Goal: Information Seeking & Learning: Find specific fact

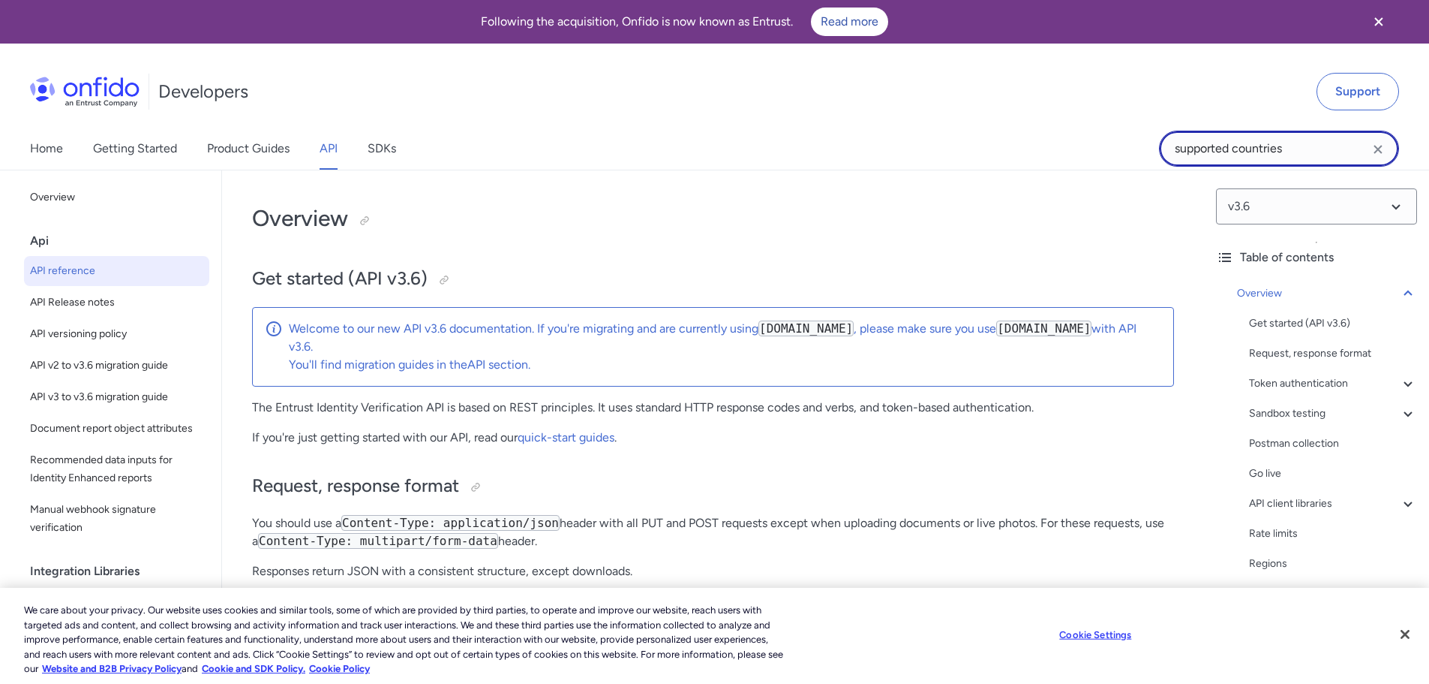
click at [1257, 140] on input "supported countries" at bounding box center [1279, 149] width 240 height 36
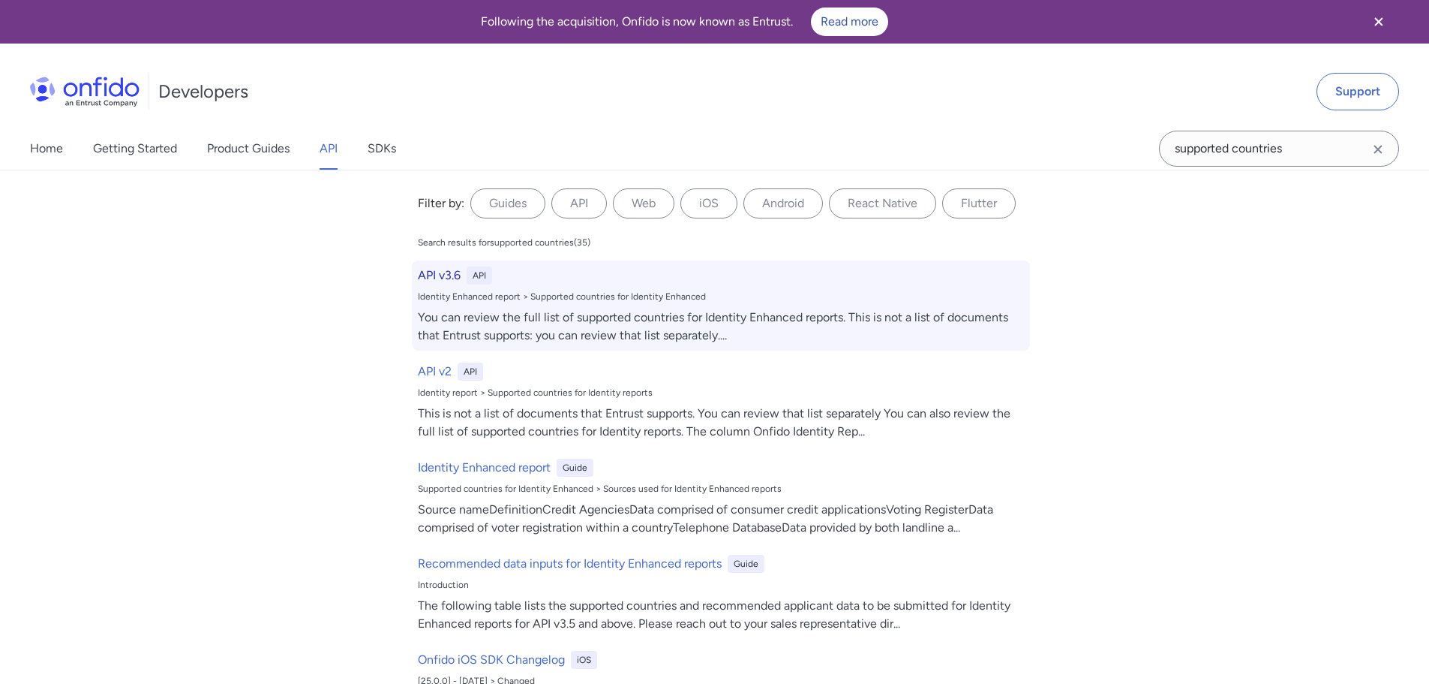
click at [429, 275] on h6 "API v3.6" at bounding box center [439, 275] width 43 height 18
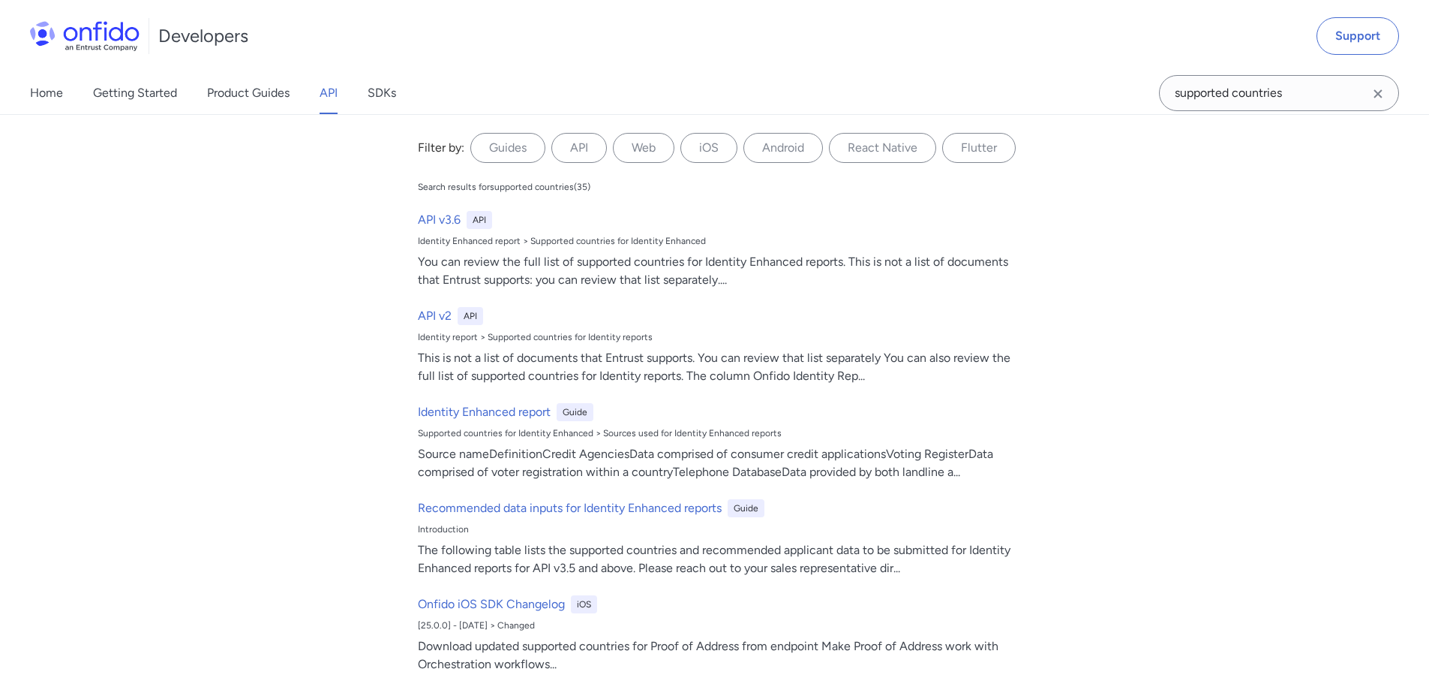
drag, startPoint x: 1182, startPoint y: 338, endPoint x: 1110, endPoint y: 338, distance: 72.0
click at [1149, 338] on div "Filter by: Guides API Web iOS Android React Native Flutter Filter by... Search …" at bounding box center [714, 398] width 1429 height 569
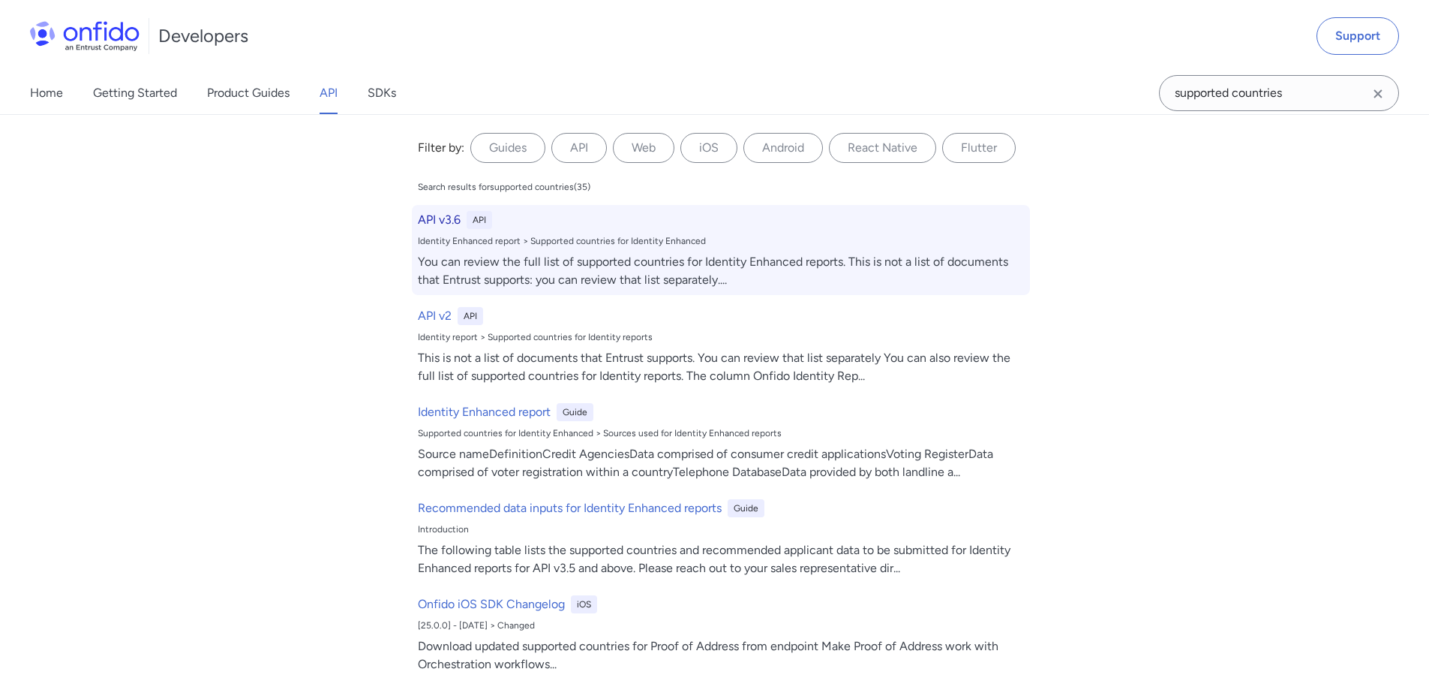
click at [427, 217] on h6 "API v3.6" at bounding box center [439, 220] width 43 height 18
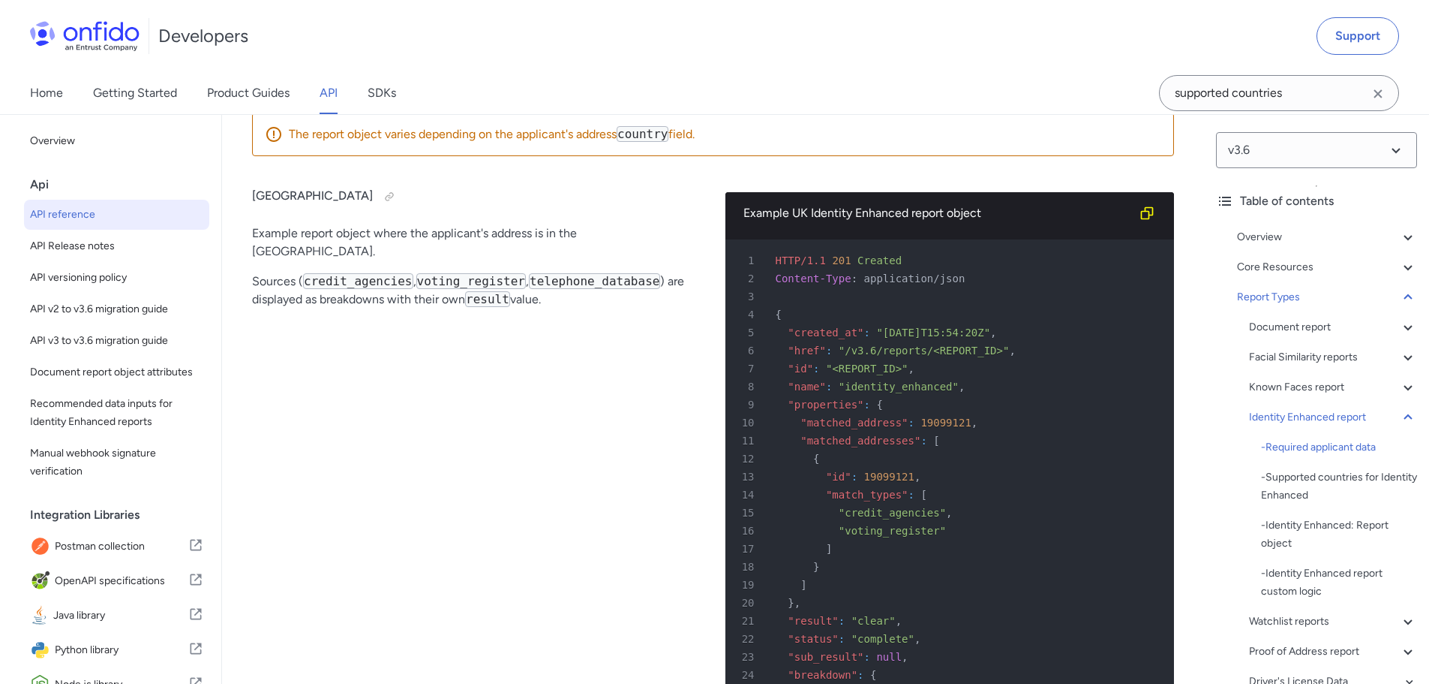
scroll to position [83296, 0]
